Goal: Transaction & Acquisition: Purchase product/service

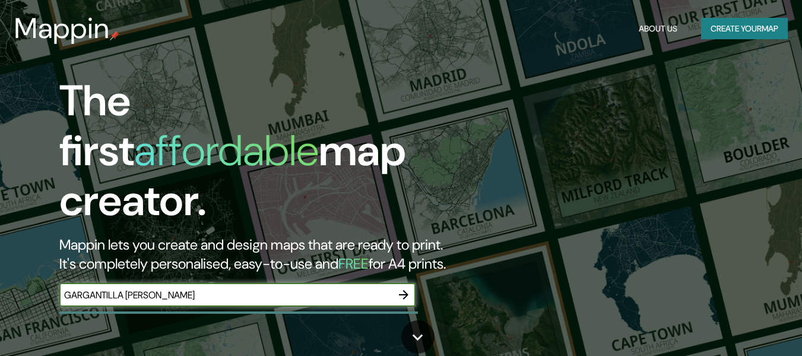
type input "GARGANTILLA [PERSON_NAME]"
click at [413, 284] on button "button" at bounding box center [404, 295] width 24 height 24
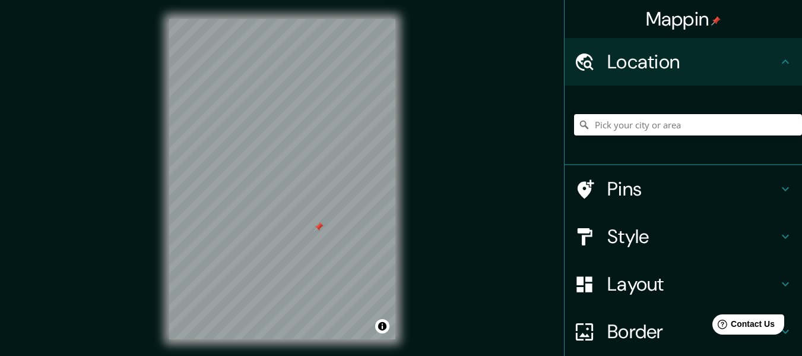
click at [620, 123] on input "Pick your city or area" at bounding box center [688, 124] width 228 height 21
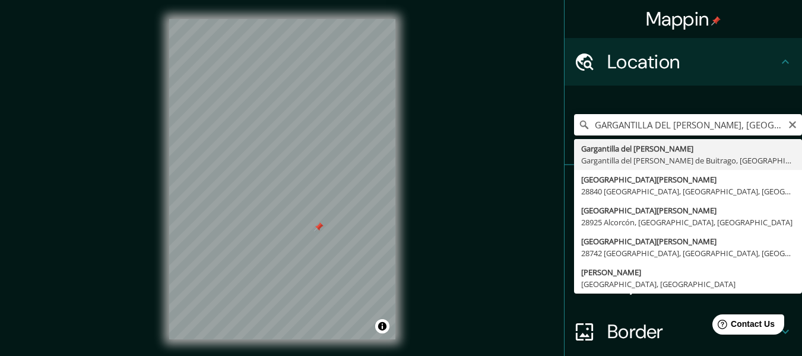
type input "Gargantilla del [PERSON_NAME], Gargantilla del [PERSON_NAME][GEOGRAPHIC_DATA], …"
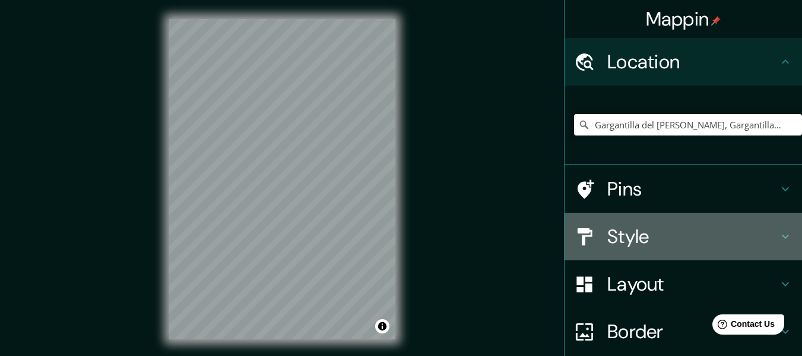
click at [643, 237] on h4 "Style" at bounding box center [692, 236] width 171 height 24
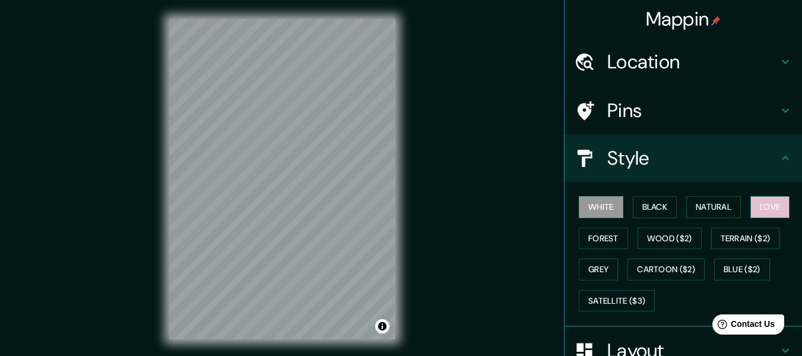
click at [750, 204] on button "Love" at bounding box center [769, 207] width 39 height 22
click at [601, 212] on button "White" at bounding box center [601, 207] width 45 height 22
click at [718, 54] on h4 "Location" at bounding box center [692, 61] width 171 height 24
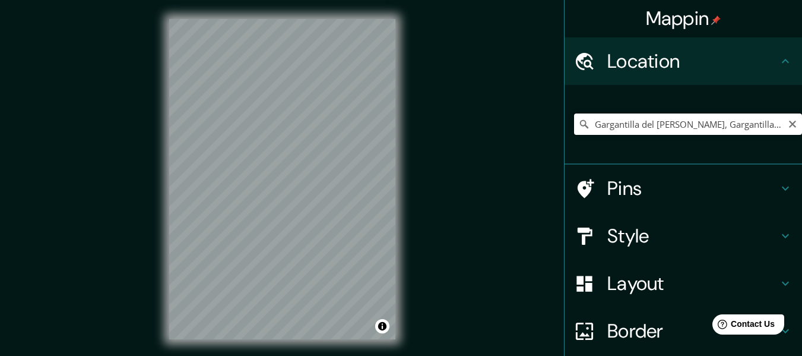
click at [709, 126] on input "Gargantilla del [PERSON_NAME], Gargantilla del [PERSON_NAME][GEOGRAPHIC_DATA], …" at bounding box center [688, 123] width 228 height 21
click at [766, 125] on input "Gargantilla del [PERSON_NAME], Gargantilla del [PERSON_NAME][GEOGRAPHIC_DATA], …" at bounding box center [688, 123] width 228 height 21
click at [618, 123] on input "Gargantilla del [PERSON_NAME], Gargantilla del [PERSON_NAME][GEOGRAPHIC_DATA], …" at bounding box center [688, 123] width 228 height 21
click at [789, 125] on icon "Clear" at bounding box center [792, 123] width 7 height 7
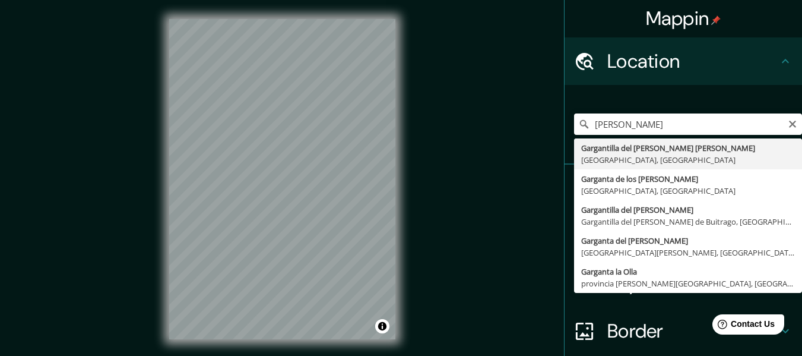
type input "Gargantilla del [PERSON_NAME] de Buitrago, [GEOGRAPHIC_DATA], [GEOGRAPHIC_DATA]"
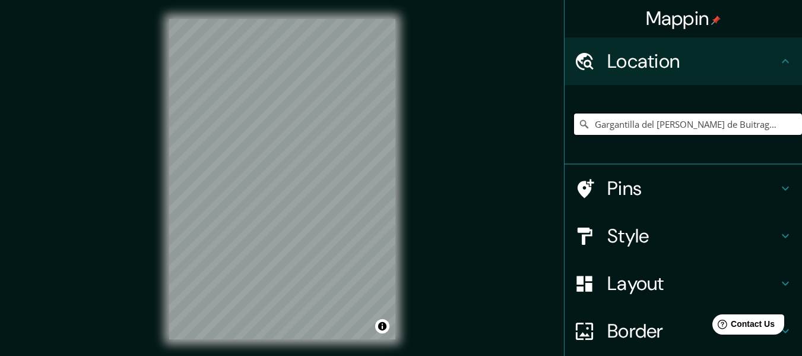
scroll to position [0, 0]
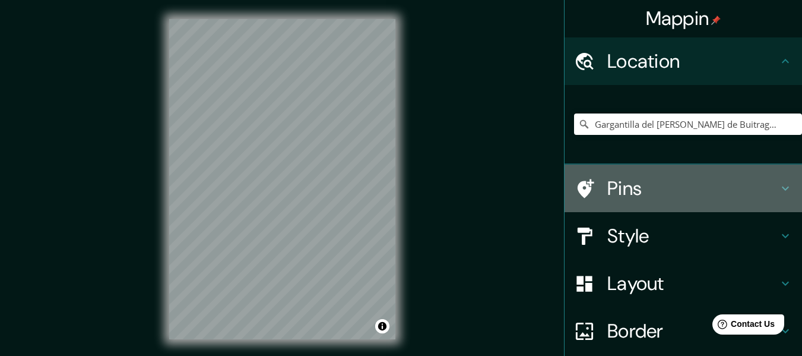
click at [624, 182] on h4 "Pins" at bounding box center [692, 188] width 171 height 24
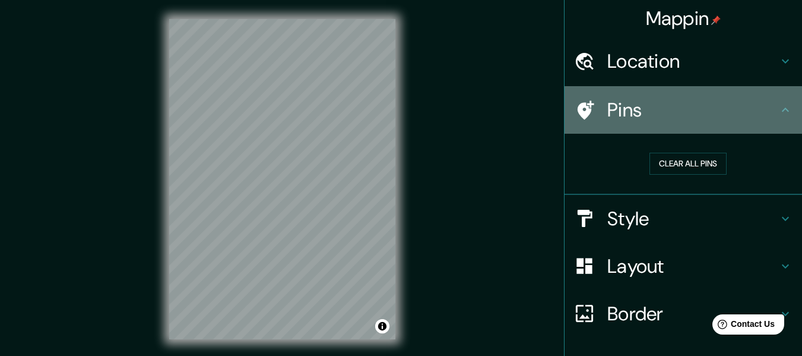
click at [578, 113] on icon at bounding box center [586, 109] width 17 height 19
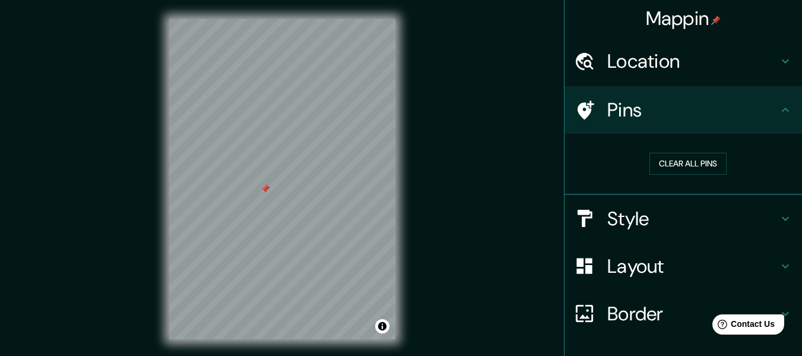
drag, startPoint x: 244, startPoint y: 191, endPoint x: 267, endPoint y: 189, distance: 23.2
click at [267, 189] on div at bounding box center [265, 188] width 9 height 9
click at [659, 167] on button "Clear all pins" at bounding box center [687, 164] width 77 height 22
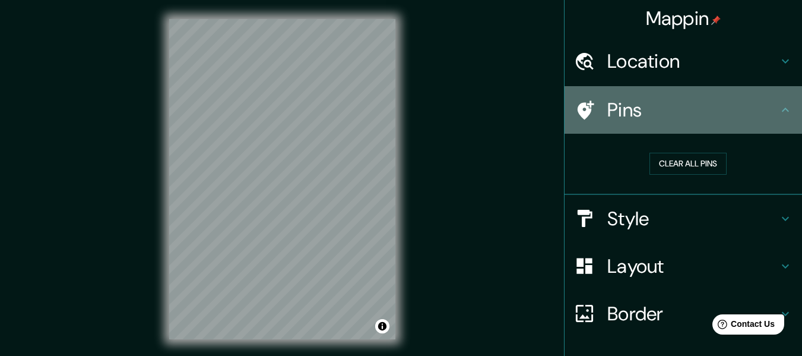
click at [636, 109] on h4 "Pins" at bounding box center [692, 110] width 171 height 24
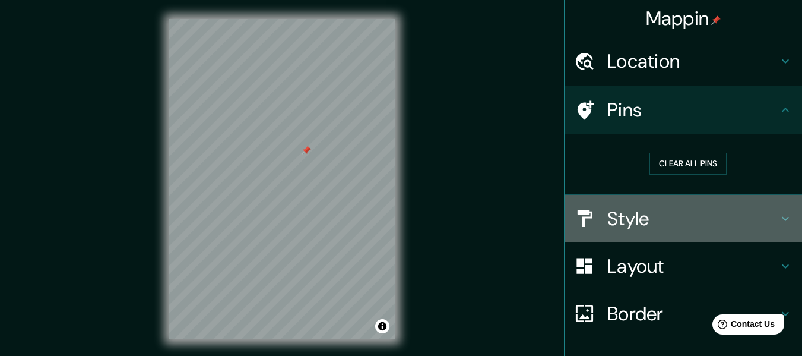
click at [656, 215] on h4 "Style" at bounding box center [692, 219] width 171 height 24
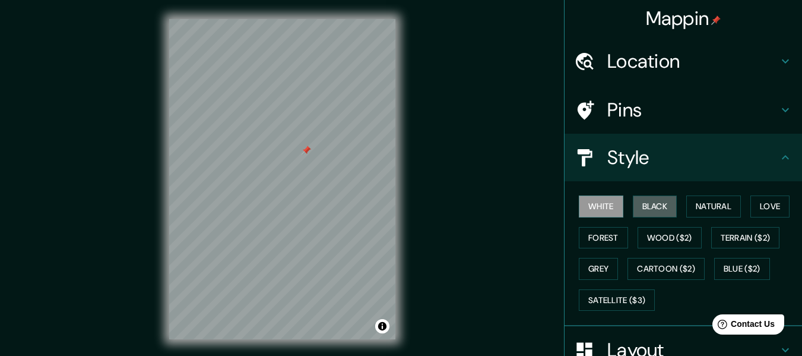
click at [656, 215] on button "Black" at bounding box center [655, 206] width 45 height 22
click at [595, 208] on button "White" at bounding box center [601, 206] width 45 height 22
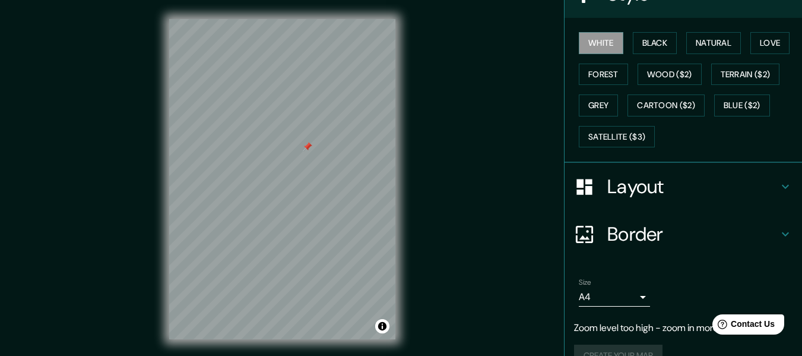
scroll to position [189, 0]
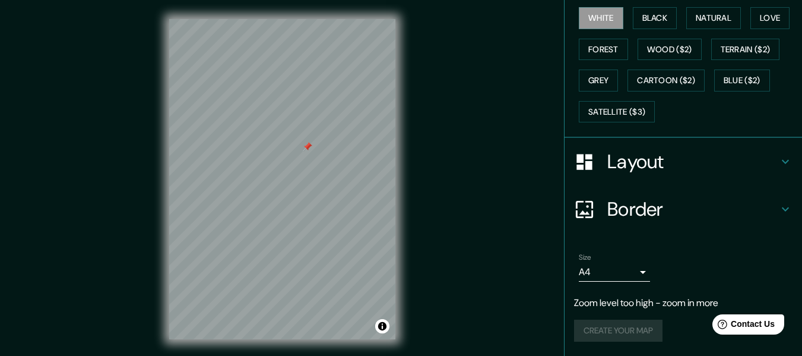
click at [627, 275] on body "Mappin Location [GEOGRAPHIC_DATA][PERSON_NAME] de Buitrago, [GEOGRAPHIC_DATA], …" at bounding box center [401, 178] width 802 height 356
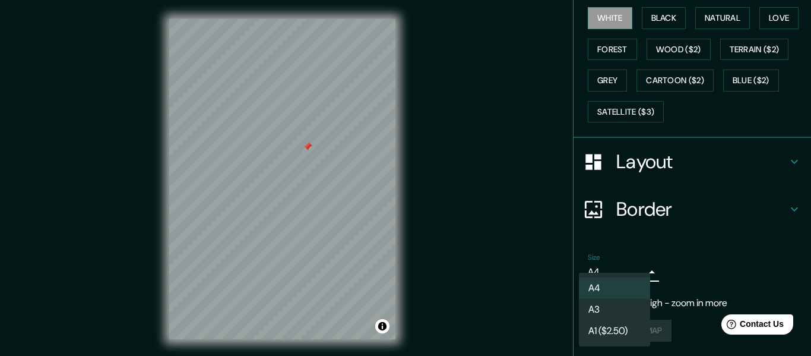
click at [675, 256] on div at bounding box center [405, 178] width 811 height 356
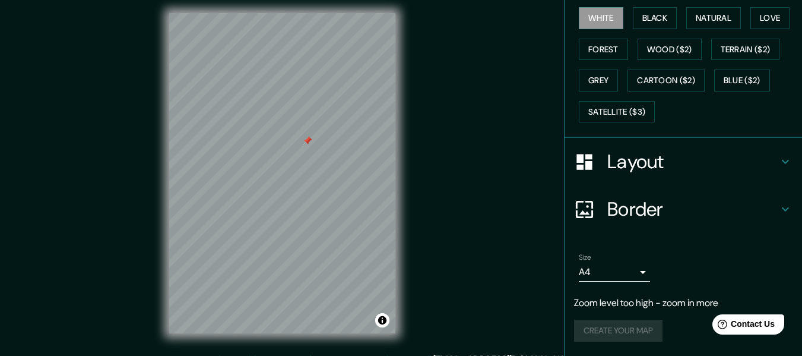
scroll to position [0, 0]
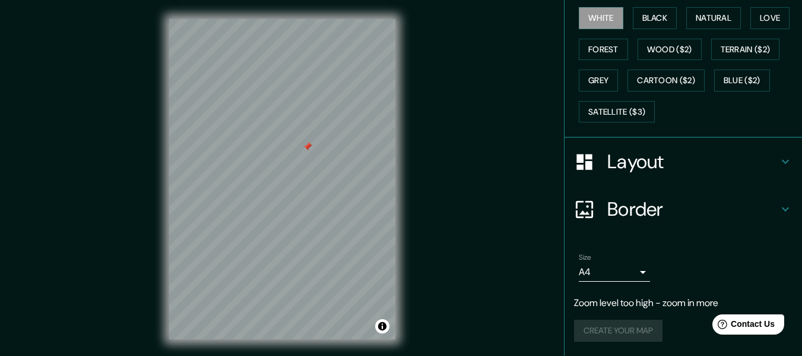
click at [603, 331] on div "Create your map" at bounding box center [683, 330] width 218 height 22
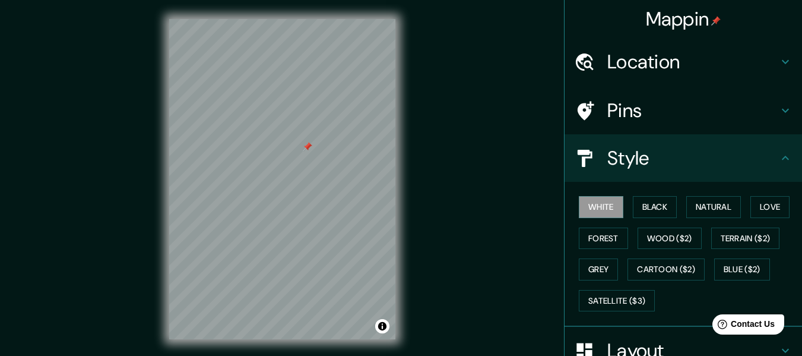
click at [778, 160] on icon at bounding box center [785, 158] width 14 height 14
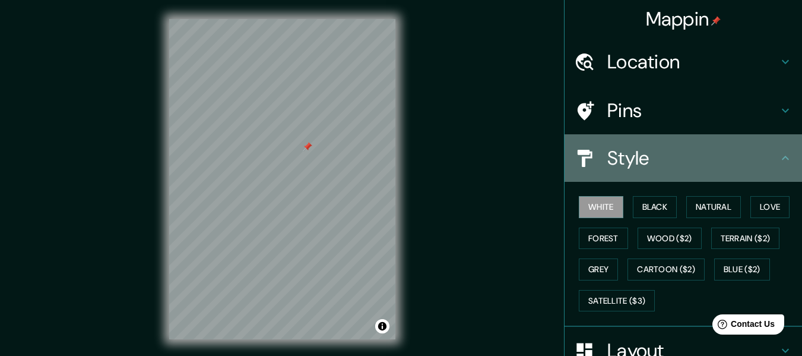
click at [778, 157] on icon at bounding box center [785, 158] width 14 height 14
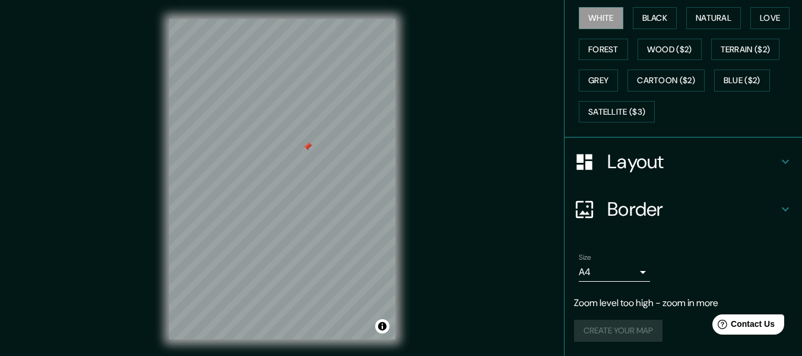
scroll to position [21, 0]
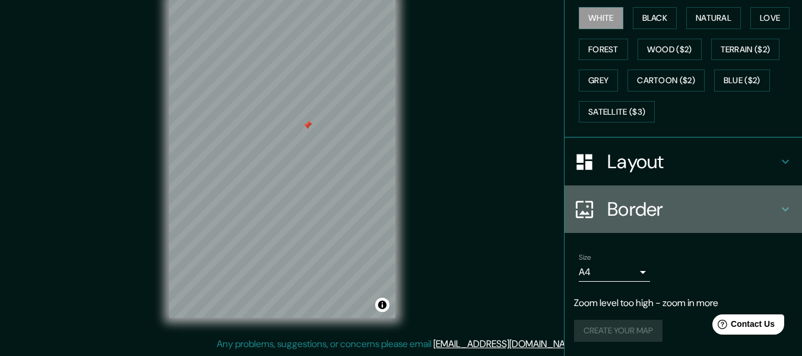
click at [730, 204] on h4 "Border" at bounding box center [692, 209] width 171 height 24
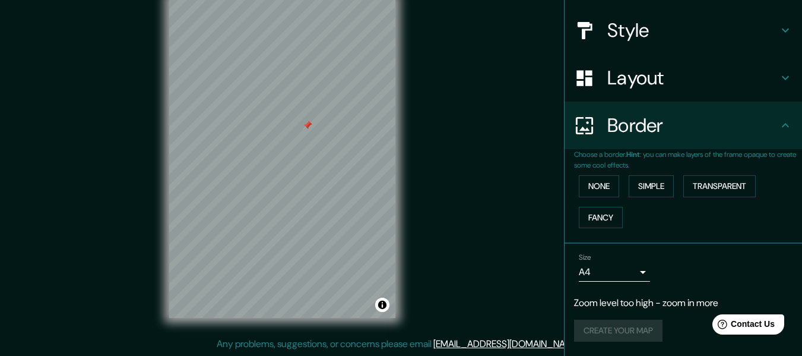
scroll to position [128, 0]
click at [601, 188] on button "None" at bounding box center [599, 186] width 40 height 22
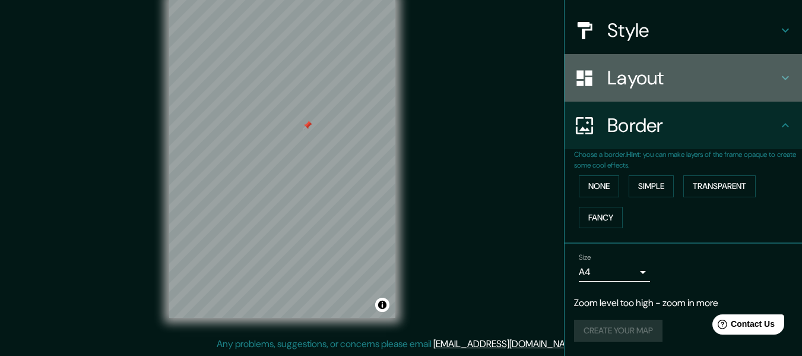
click at [778, 76] on icon at bounding box center [785, 78] width 14 height 14
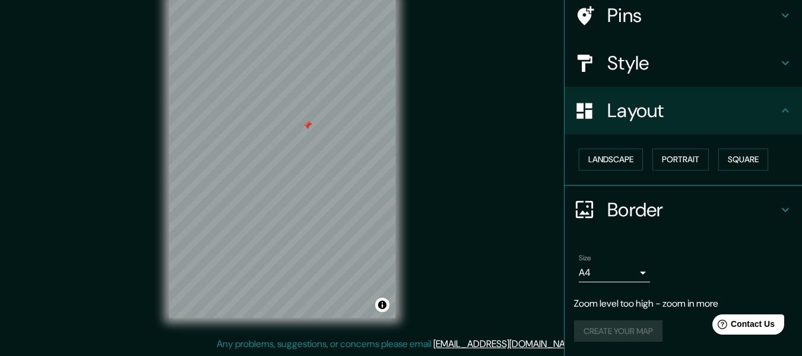
scroll to position [95, 0]
click at [633, 162] on button "Landscape" at bounding box center [611, 159] width 64 height 22
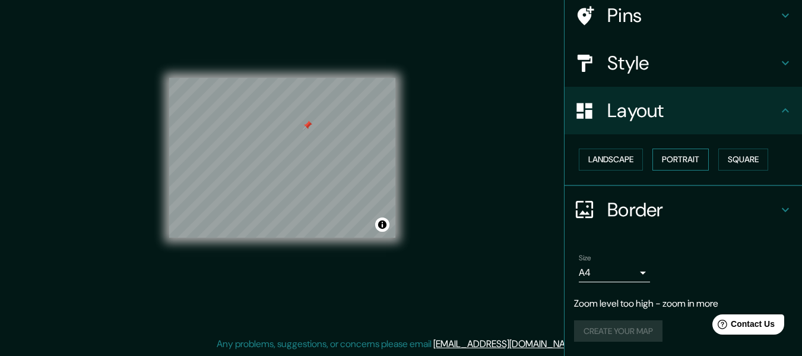
click at [679, 154] on button "Portrait" at bounding box center [680, 159] width 56 height 22
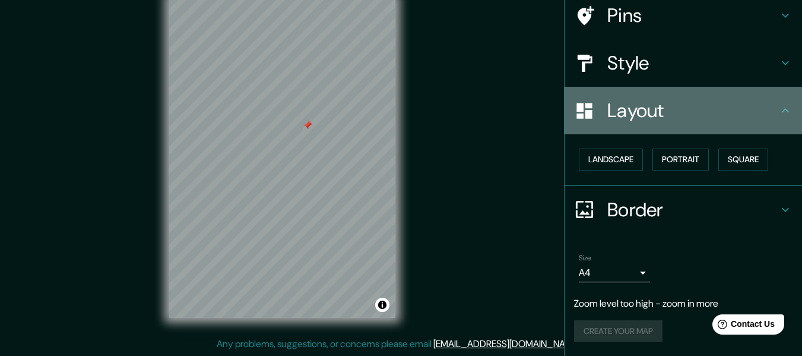
click at [778, 113] on icon at bounding box center [785, 110] width 14 height 14
